Goal: Communication & Community: Answer question/provide support

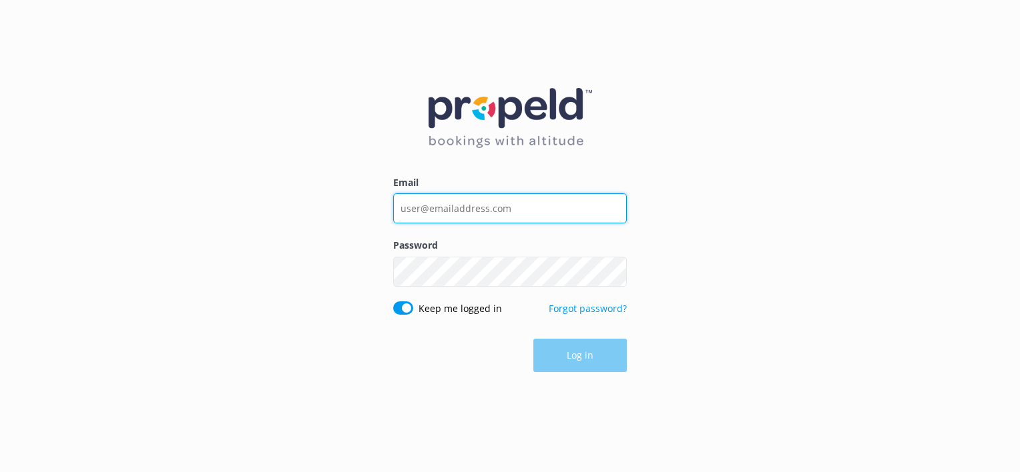
type input "[PERSON_NAME][EMAIL_ADDRESS][DOMAIN_NAME]"
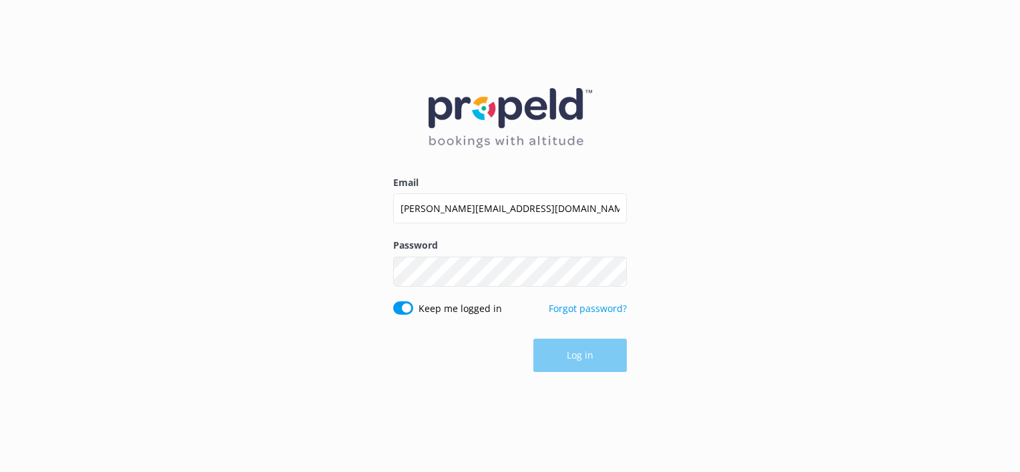
click at [565, 356] on div "Log in" at bounding box center [510, 355] width 234 height 33
click at [600, 362] on button "Log in" at bounding box center [579, 356] width 93 height 33
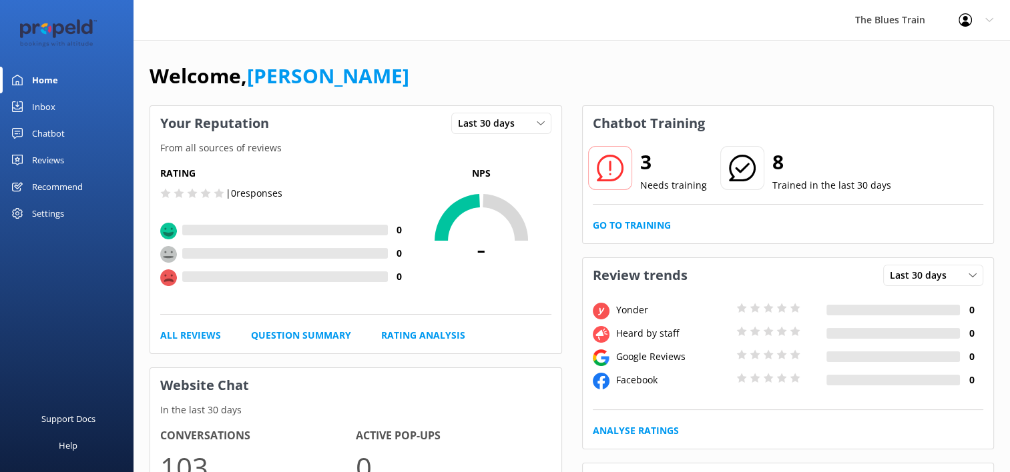
click at [53, 135] on div "Chatbot" at bounding box center [48, 133] width 33 height 27
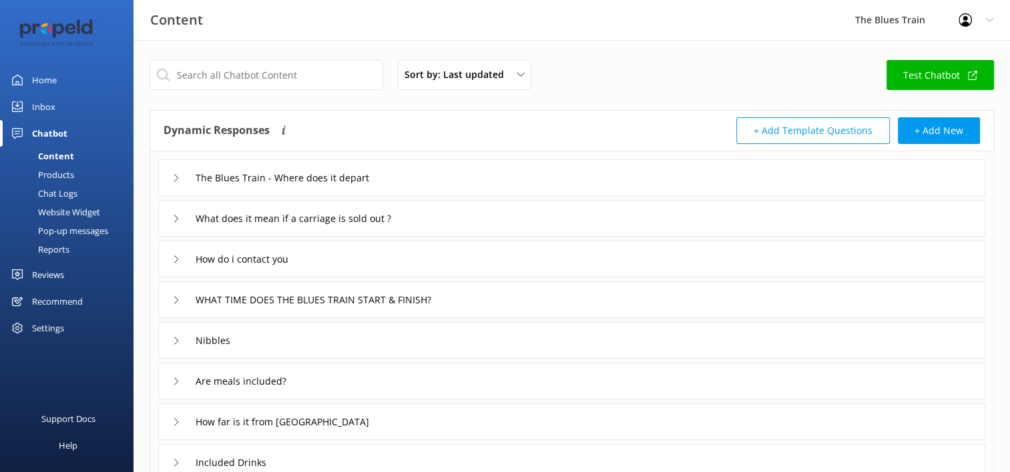
click at [48, 107] on div "Inbox" at bounding box center [43, 106] width 23 height 27
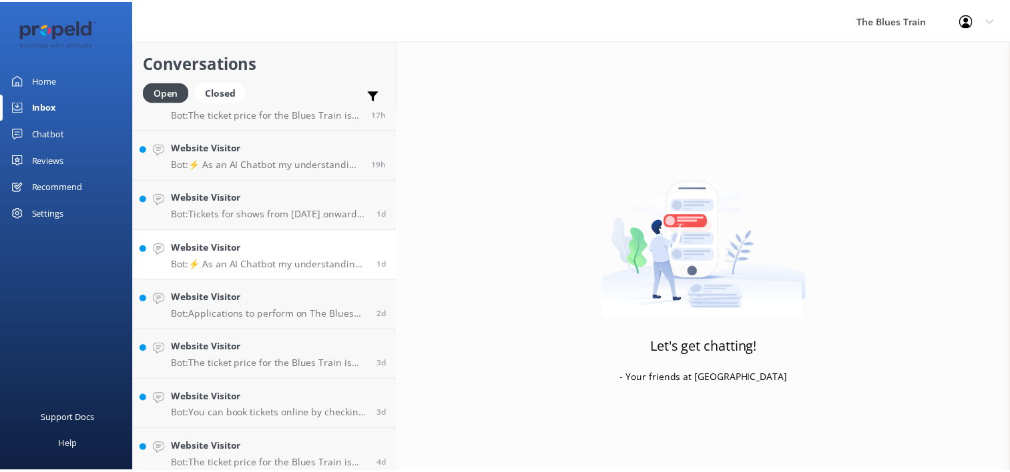
scroll to position [88, 0]
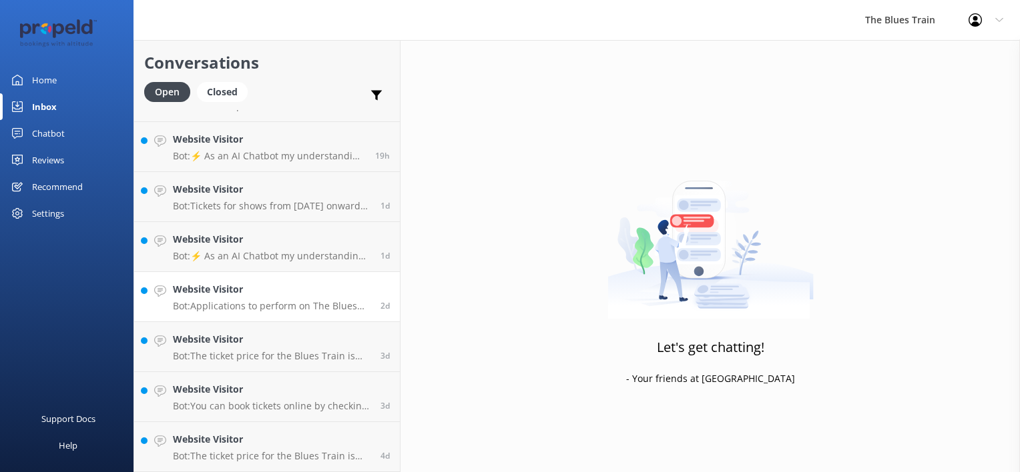
click at [257, 299] on div "Website Visitor Bot: Applications to perform on The Blues Train can be made via…" at bounding box center [272, 296] width 198 height 29
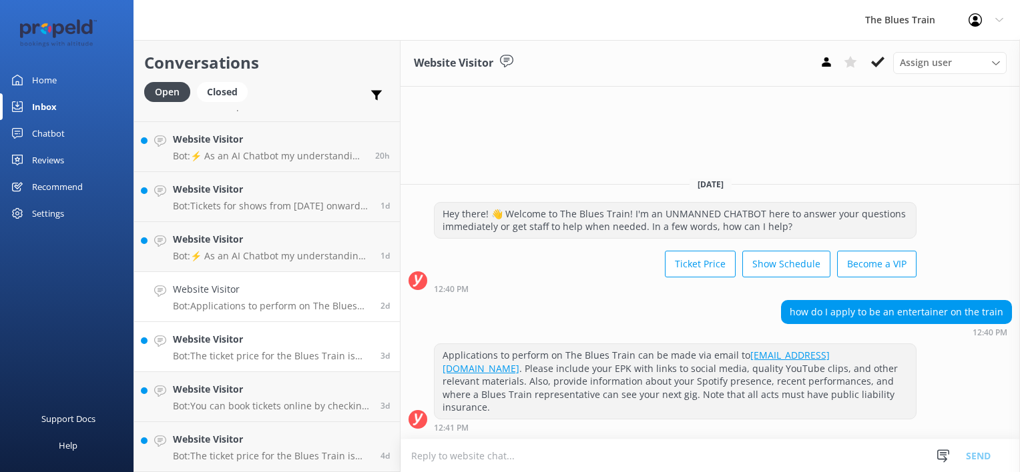
click at [220, 346] on h4 "Website Visitor" at bounding box center [272, 339] width 198 height 15
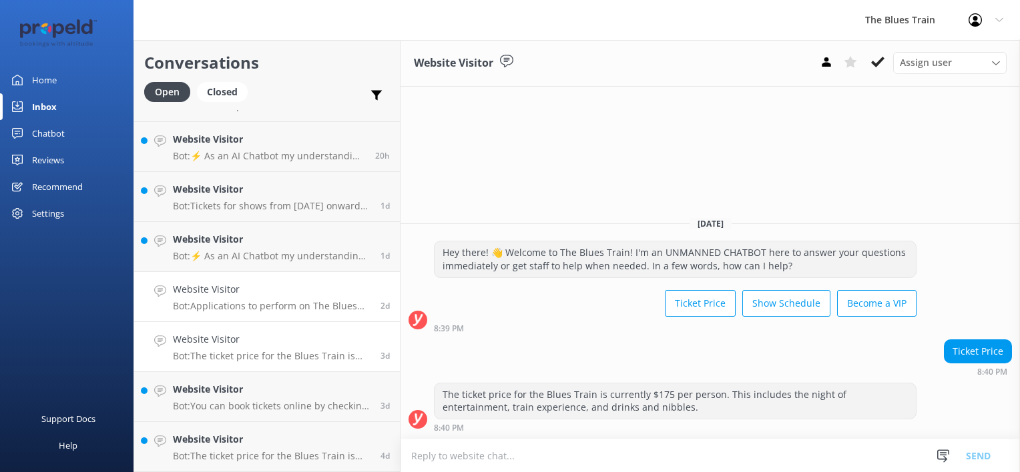
click at [227, 300] on p "Bot: Applications to perform on The Blues Train can be made via email to [EMAIL…" at bounding box center [272, 306] width 198 height 12
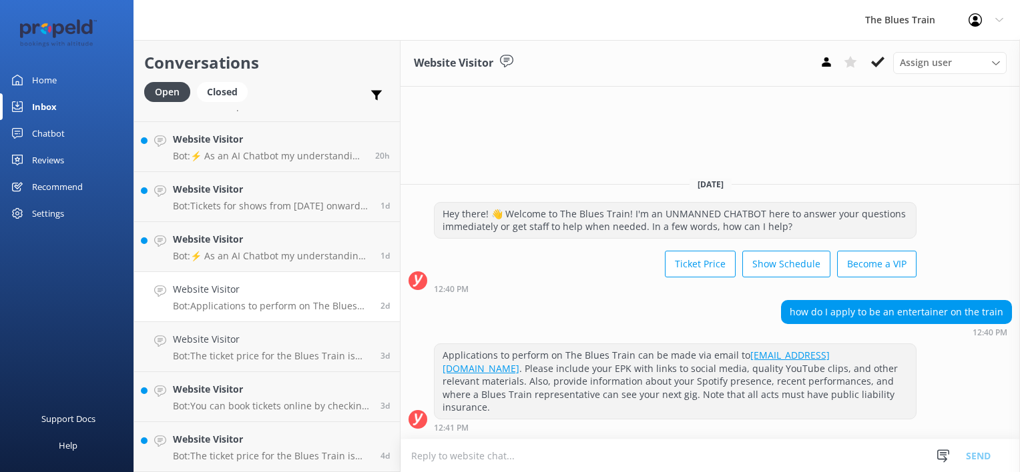
click at [46, 83] on div "Home" at bounding box center [44, 80] width 25 height 27
